Goal: Transaction & Acquisition: Purchase product/service

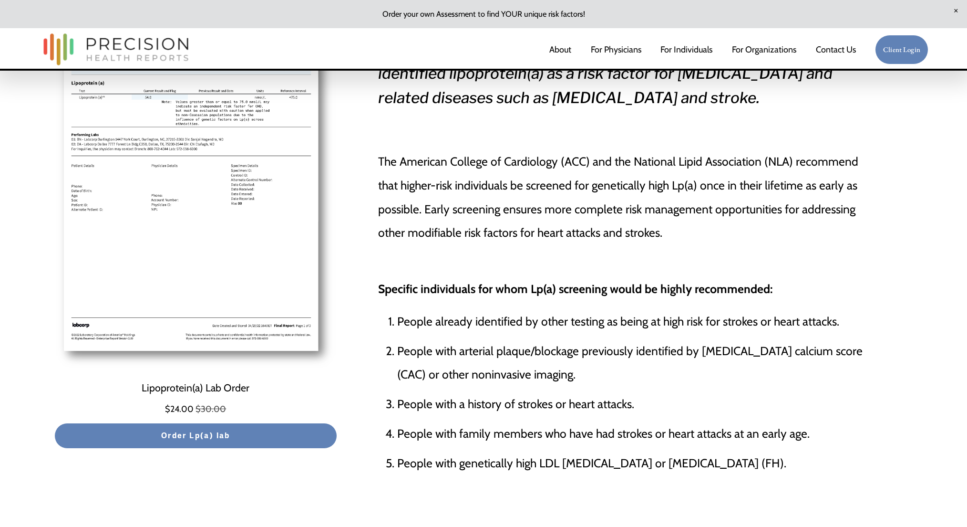
scroll to position [151, 0]
click at [226, 437] on span "Order Lp(a) lab" at bounding box center [195, 435] width 69 height 13
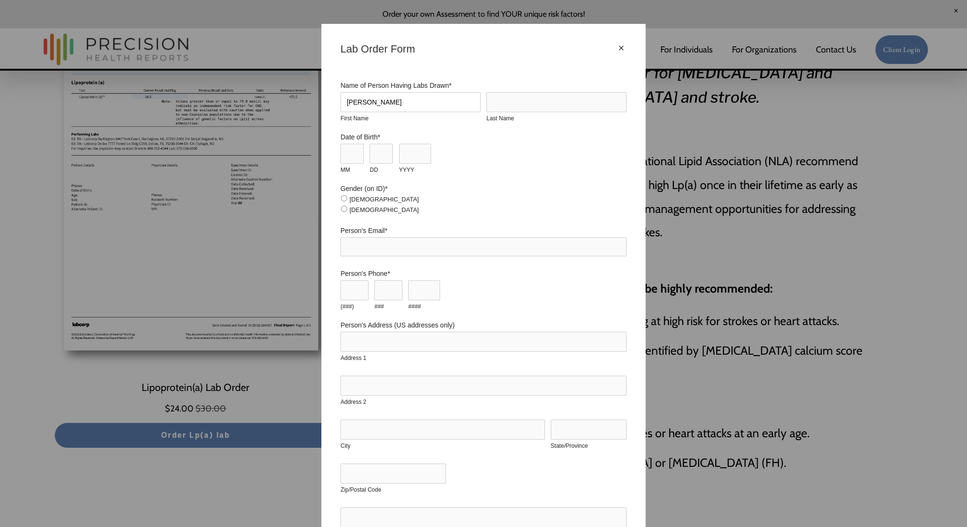
type input "Edward"
type input "Baker"
click at [344, 149] on input "MM" at bounding box center [352, 154] width 23 height 20
type input "09"
type input "08"
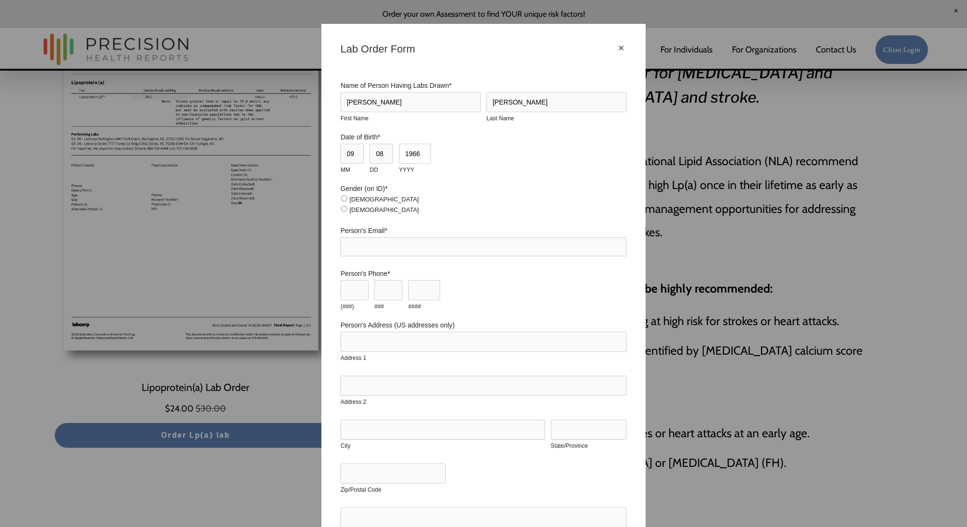
type input "1966"
type input "info@edbaker.net"
click at [352, 295] on input "(###)" at bounding box center [355, 290] width 28 height 20
type input "310"
type input "430"
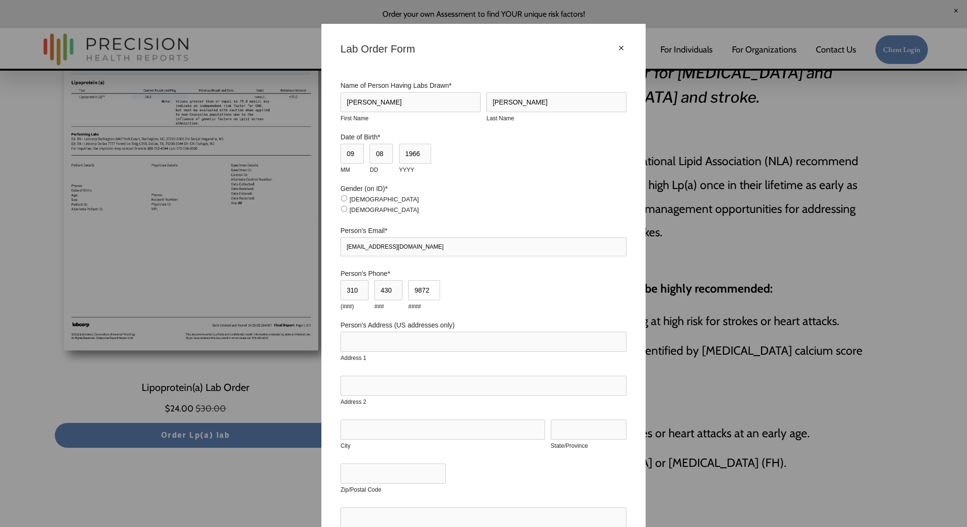
type input "9872"
type input "1137 N Clark Street"
type input "Apt 4"
type input "West Hollywood"
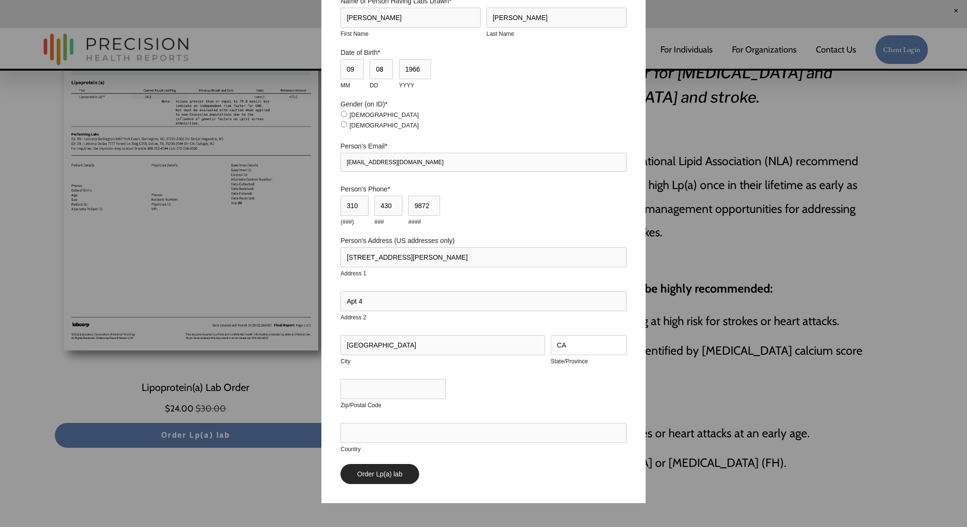
scroll to position [83, 0]
type input "CA"
type input "90069"
click at [616, 433] on input "Country" at bounding box center [484, 434] width 286 height 20
type input "USA"
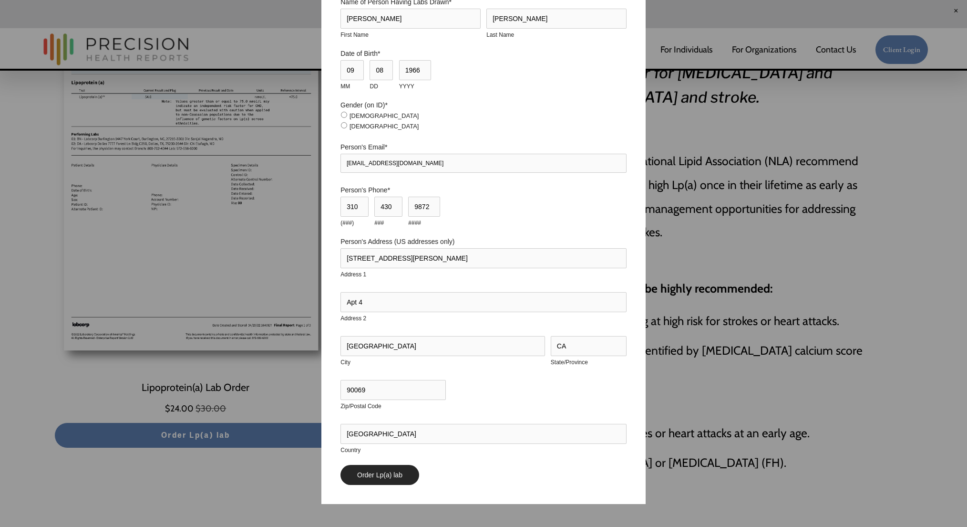
click at [586, 478] on div "Order Lp(a) lab" at bounding box center [484, 475] width 286 height 20
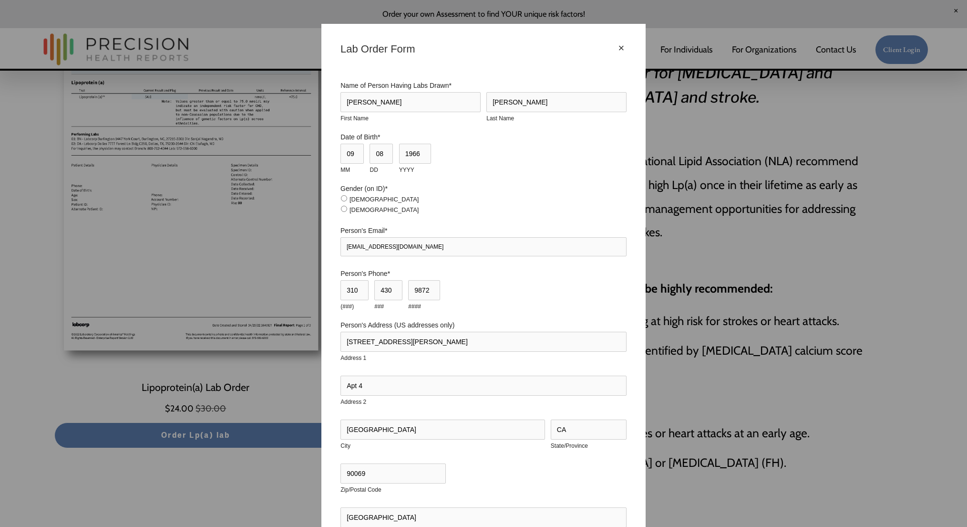
scroll to position [0, 0]
click at [343, 207] on input "Male" at bounding box center [344, 209] width 6 height 6
radio input "true"
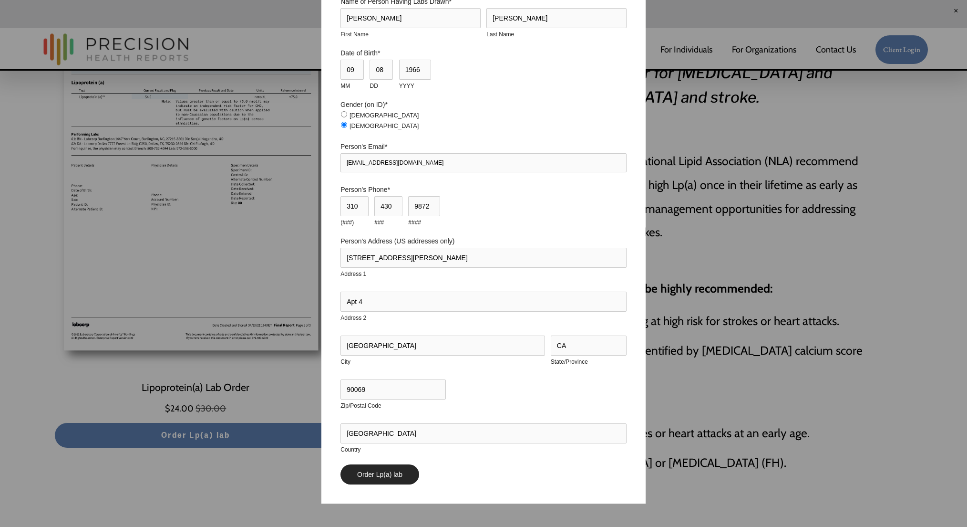
scroll to position [83, 0]
click at [385, 471] on input "Order Lp(a) lab" at bounding box center [380, 475] width 79 height 20
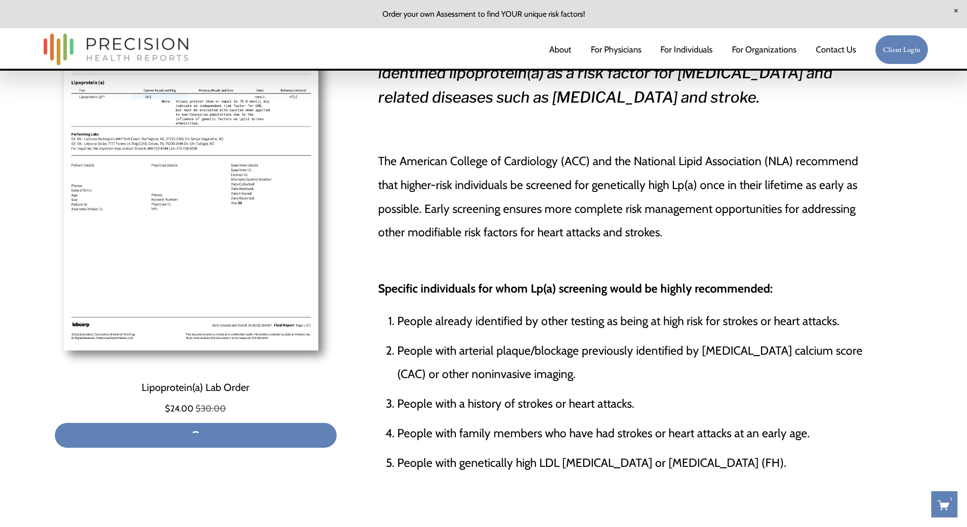
click at [687, 49] on link "For Individuals" at bounding box center [687, 49] width 52 height 19
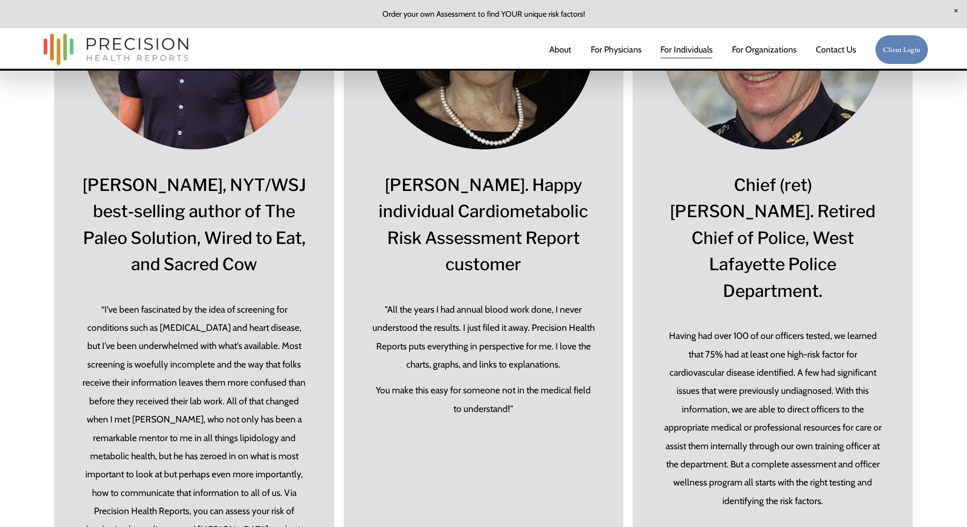
scroll to position [5635, 0]
